Goal: Information Seeking & Learning: Learn about a topic

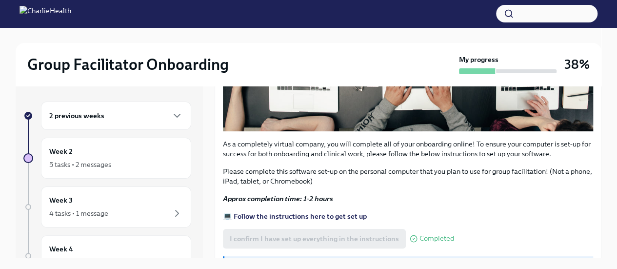
scroll to position [379, 0]
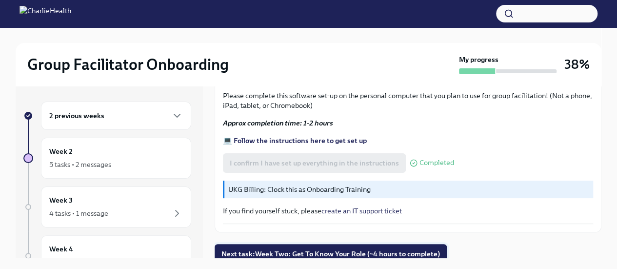
click at [269, 249] on span "Next task : Week Two: Get To Know Your Role (~4 hours to complete)" at bounding box center [331, 254] width 219 height 10
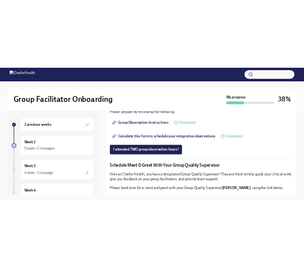
scroll to position [584, 0]
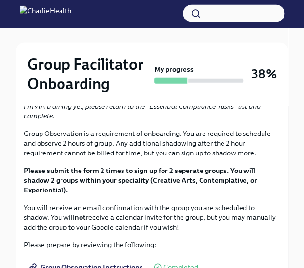
scroll to position [603, 0]
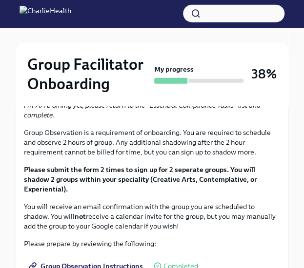
click at [62, 50] on span "I completed these three Docebo courses!" at bounding box center [97, 46] width 132 height 10
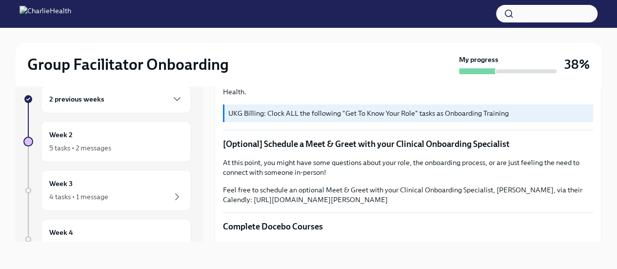
scroll to position [0, 0]
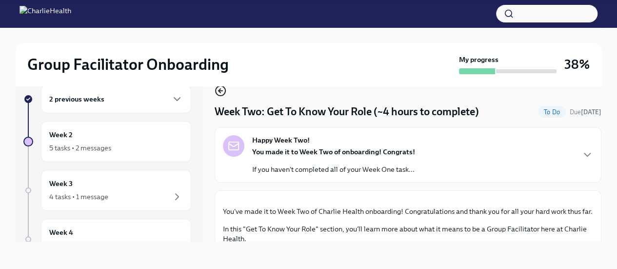
click at [222, 91] on icon "button" at bounding box center [221, 91] width 4 height 0
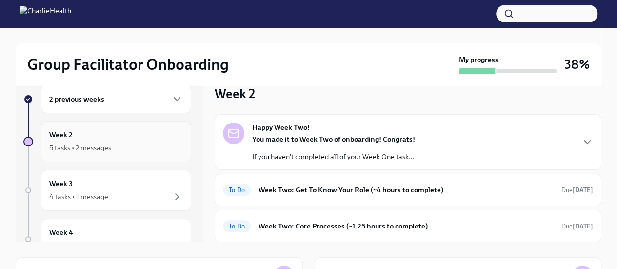
click at [120, 140] on div "Week 2 5 tasks • 2 messages" at bounding box center [116, 141] width 134 height 24
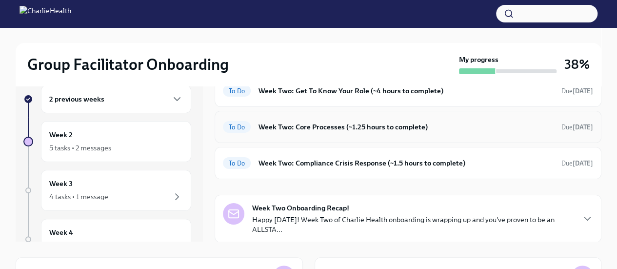
click at [319, 125] on h6 "Week Two: Core Processes (~1.25 hours to complete)" at bounding box center [406, 127] width 295 height 11
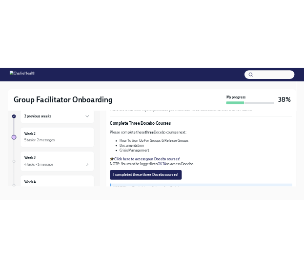
scroll to position [402, 0]
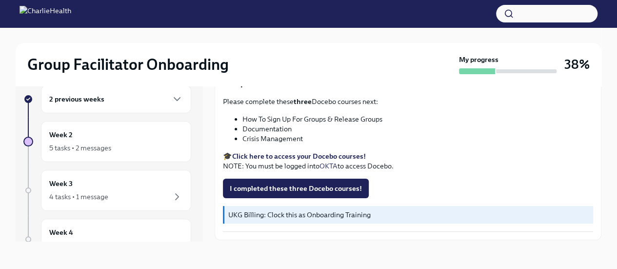
click at [290, 152] on strong "Click here to access your Docebo courses!" at bounding box center [299, 156] width 134 height 9
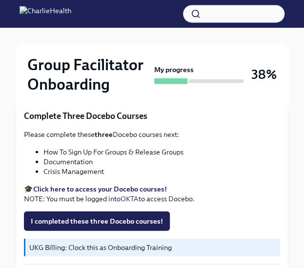
scroll to position [415, 0]
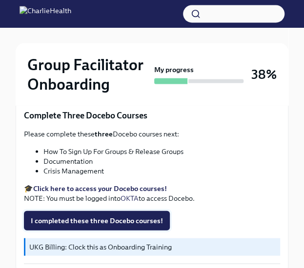
click at [87, 223] on span "I completed these three Docebo courses!" at bounding box center [97, 221] width 132 height 10
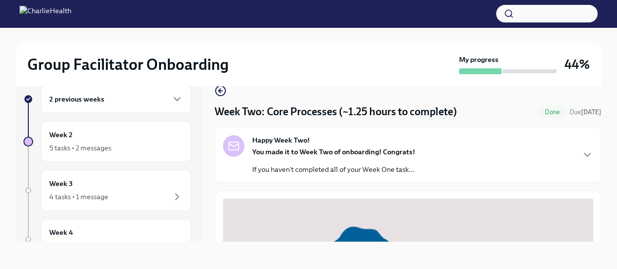
scroll to position [0, 0]
click at [219, 88] on icon "button" at bounding box center [221, 91] width 12 height 12
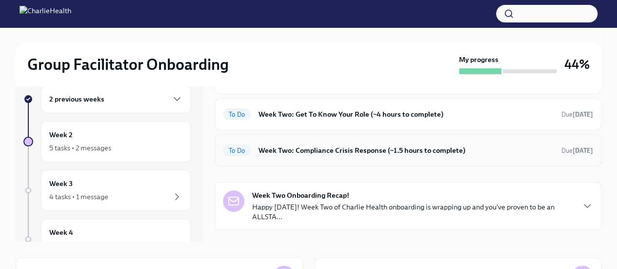
scroll to position [78, 0]
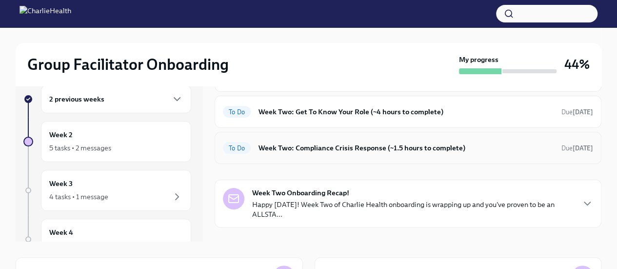
click at [321, 155] on div "To Do Week Two: Compliance Crisis Response (~1.5 hours to complete) Due [DATE]" at bounding box center [408, 148] width 387 height 32
click at [277, 144] on h6 "Week Two: Compliance Crisis Response (~1.5 hours to complete)" at bounding box center [406, 148] width 295 height 11
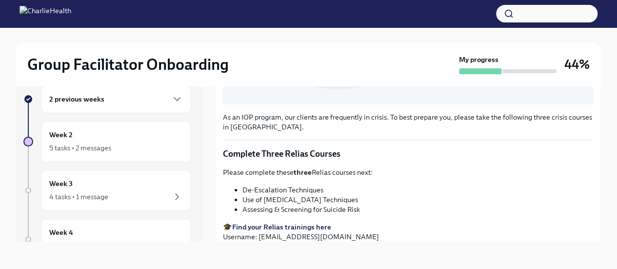
scroll to position [391, 0]
